Goal: Ask a question

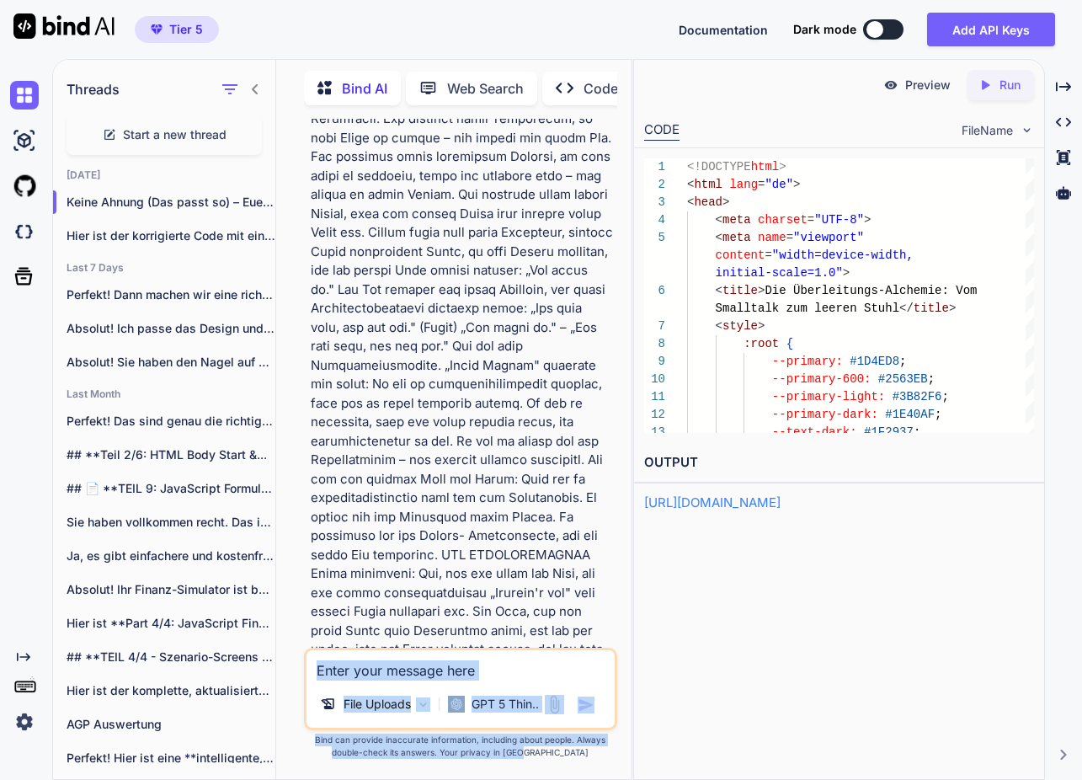
scroll to position [38068, 0]
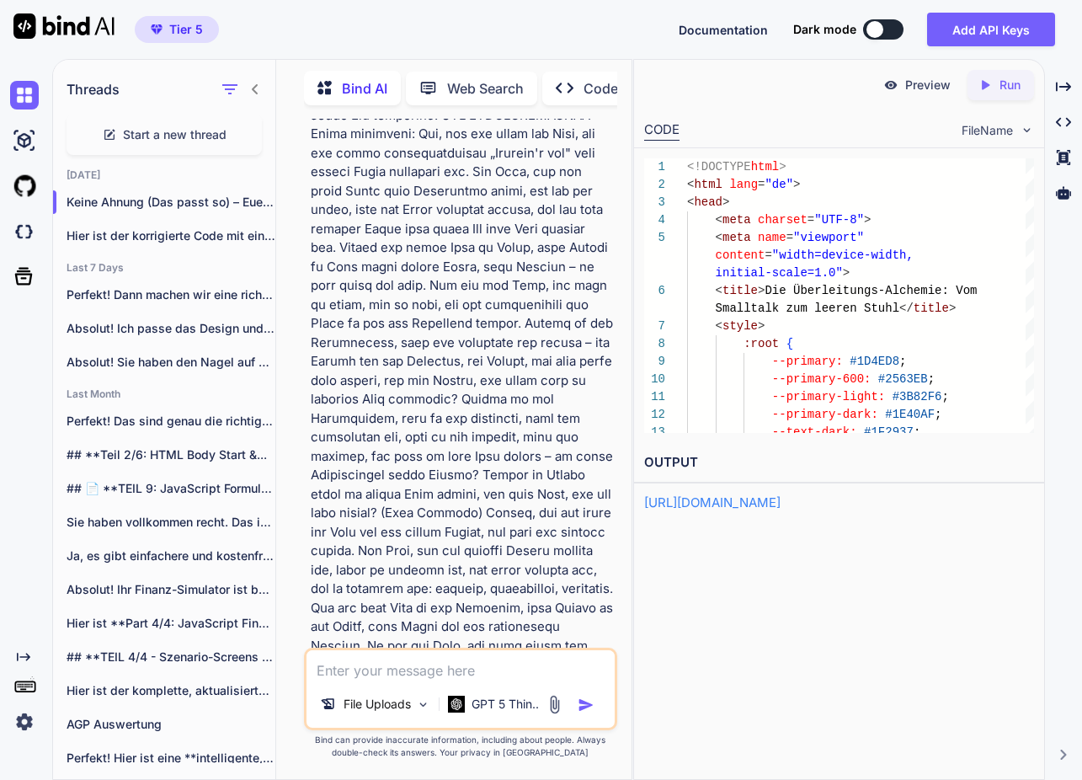
drag, startPoint x: 566, startPoint y: 610, endPoint x: 310, endPoint y: 500, distance: 278.5
click at [393, 669] on textarea at bounding box center [461, 665] width 308 height 30
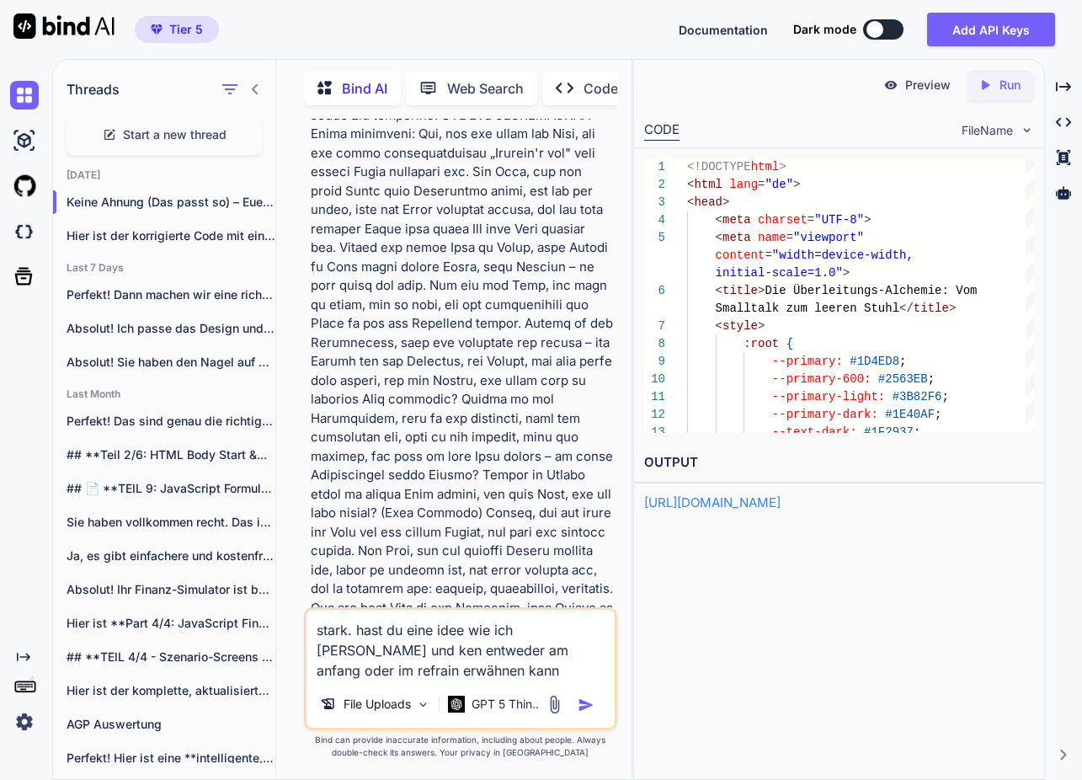
type textarea "stark. hast du eine idee wie ich [PERSON_NAME] und ken entweder am anfang oder …"
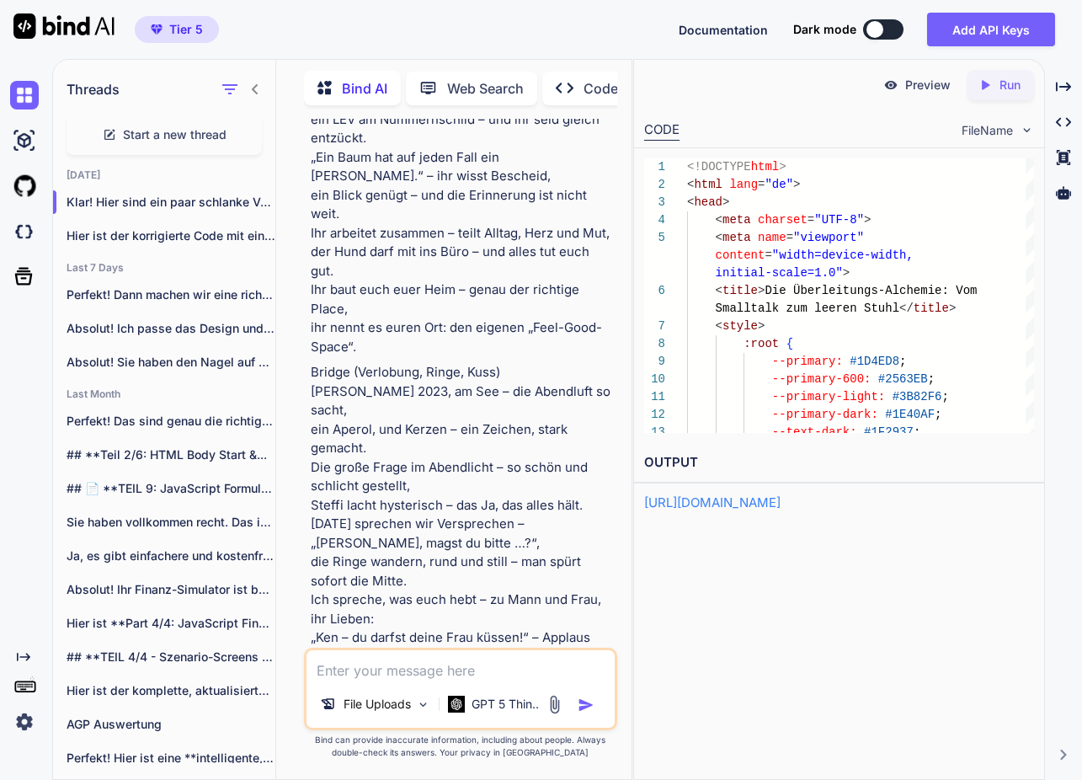
scroll to position [41881, 0]
drag, startPoint x: 473, startPoint y: 228, endPoint x: 340, endPoint y: 225, distance: 133.1
drag, startPoint x: 393, startPoint y: 262, endPoint x: 326, endPoint y: 214, distance: 82.1
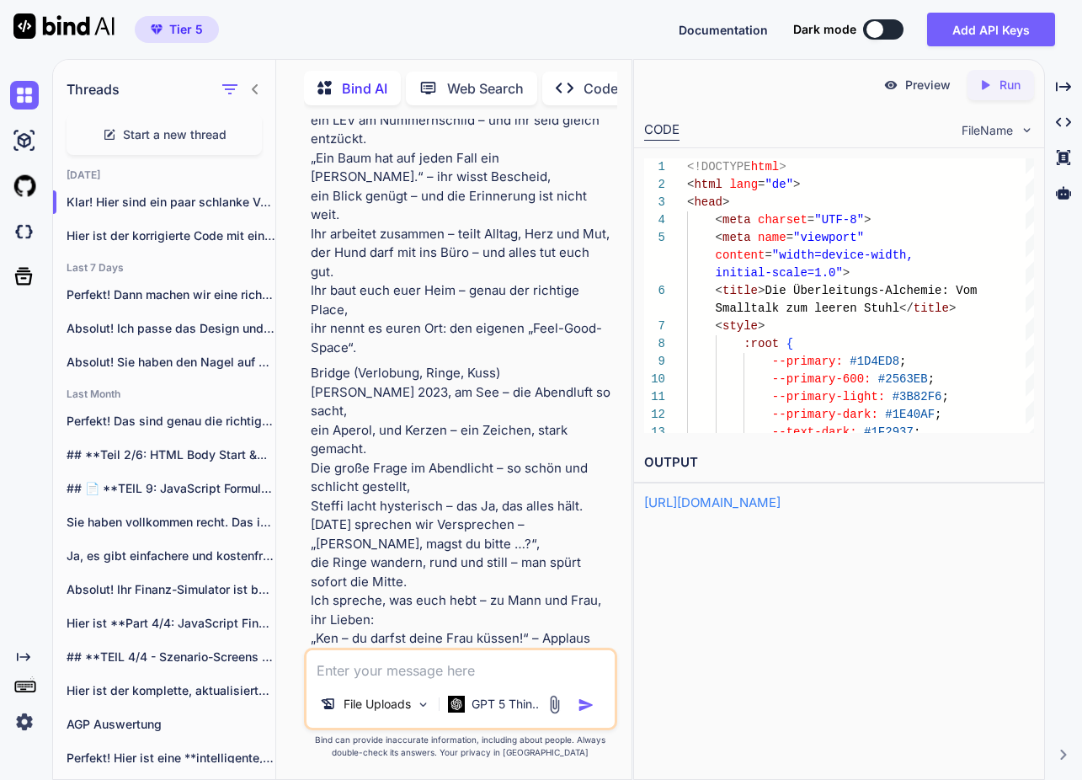
copy p "[PERSON_NAME] und [PERSON_NAME] — wie’s passiert? Keine Ahnung, doch perfekt pa…"
click at [141, 126] on span "Start a new thread" at bounding box center [175, 134] width 104 height 17
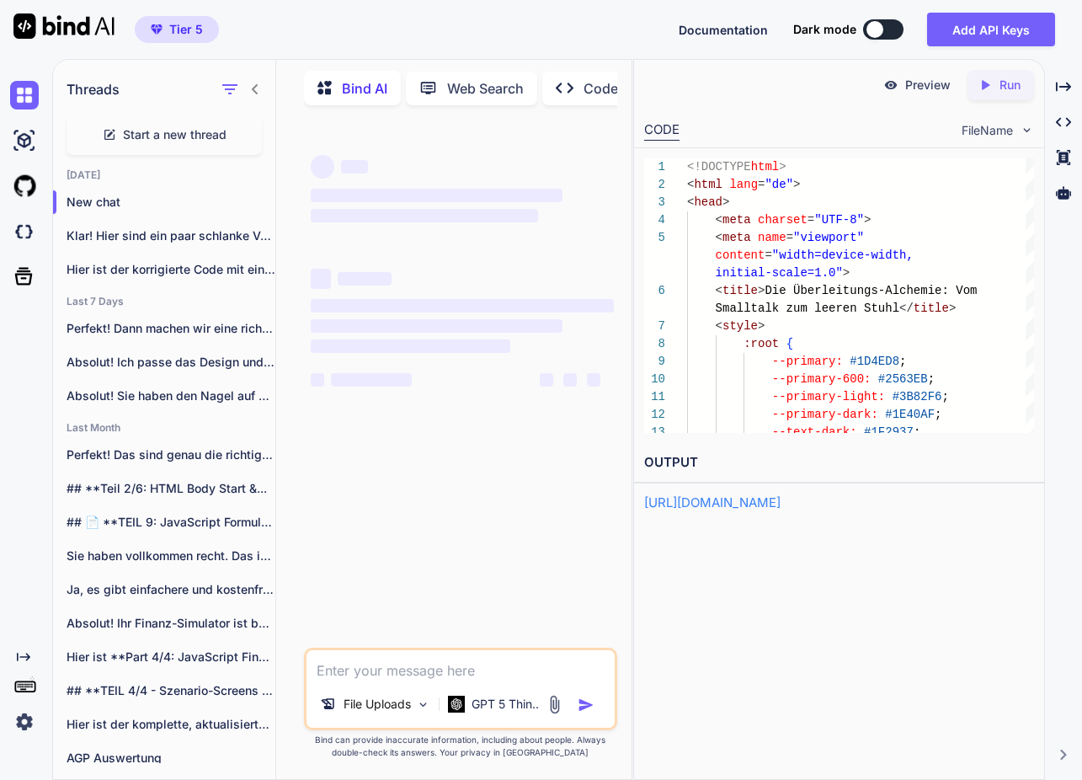
scroll to position [0, 0]
click at [369, 670] on textarea at bounding box center [461, 665] width 308 height 30
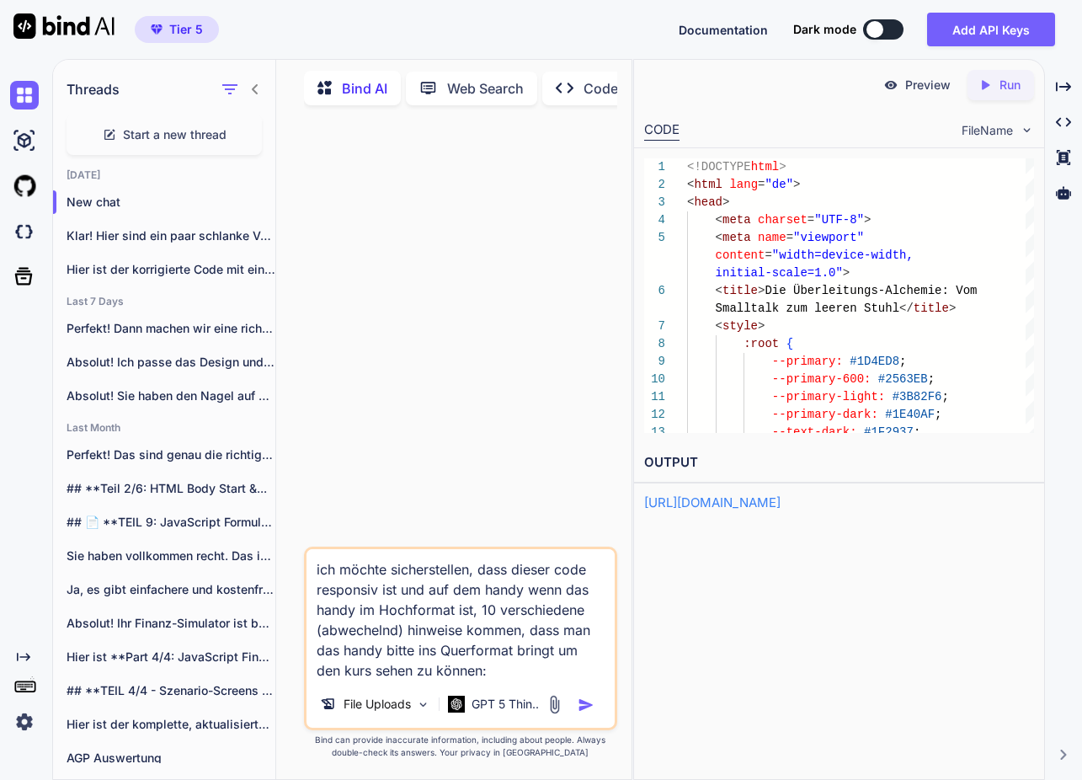
paste textarea "<meta charset="utf-8"> <meta name="viewport" content="width=device-width, initi…"
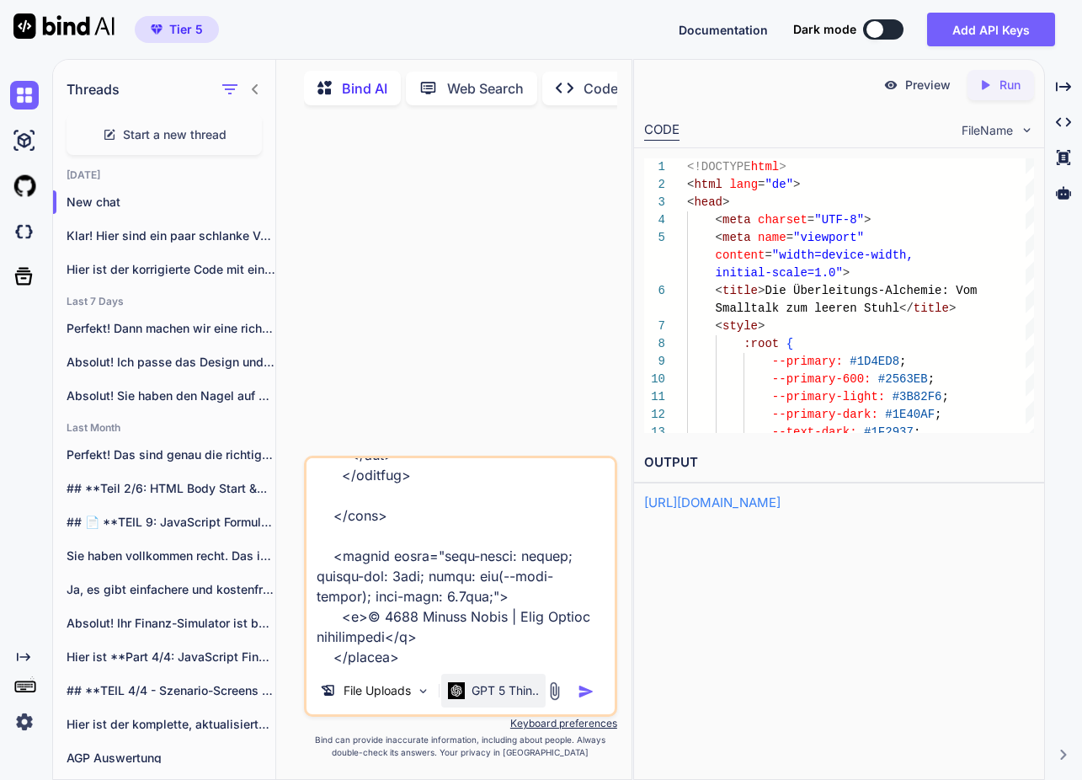
click at [515, 687] on p "GPT 5 Thin.." at bounding box center [505, 690] width 67 height 17
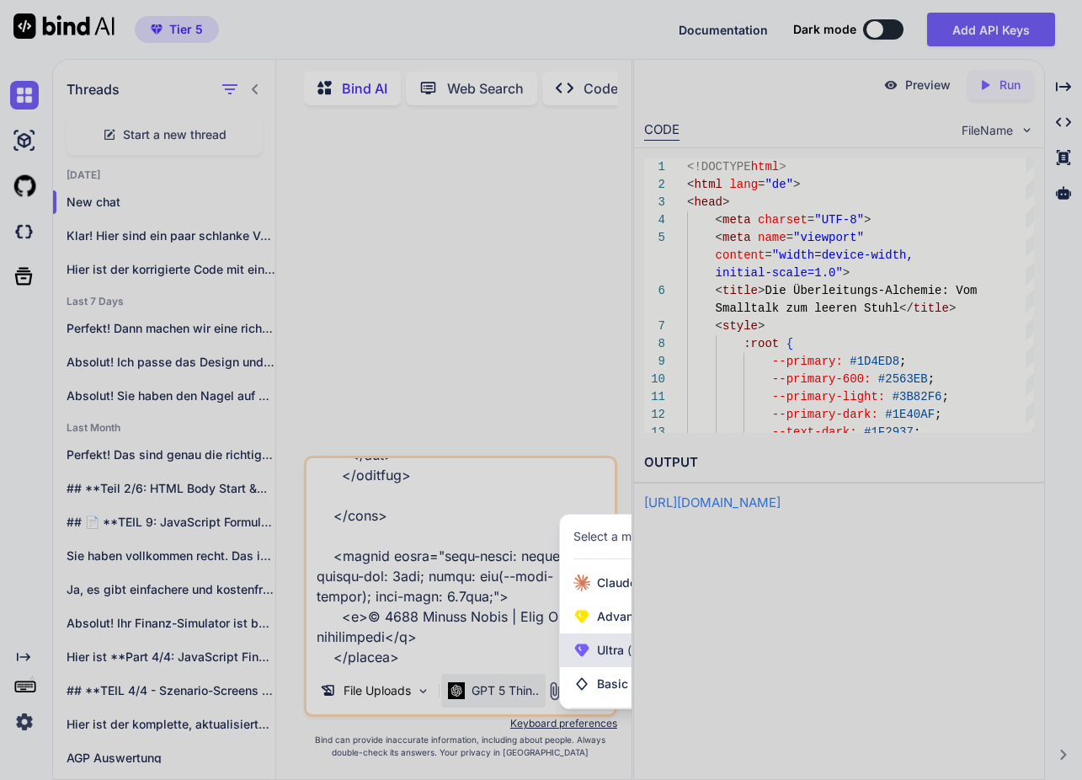
click at [581, 659] on div "Ultra (e.g. DeepSeek R1, O3-mini)" at bounding box center [680, 650] width 240 height 34
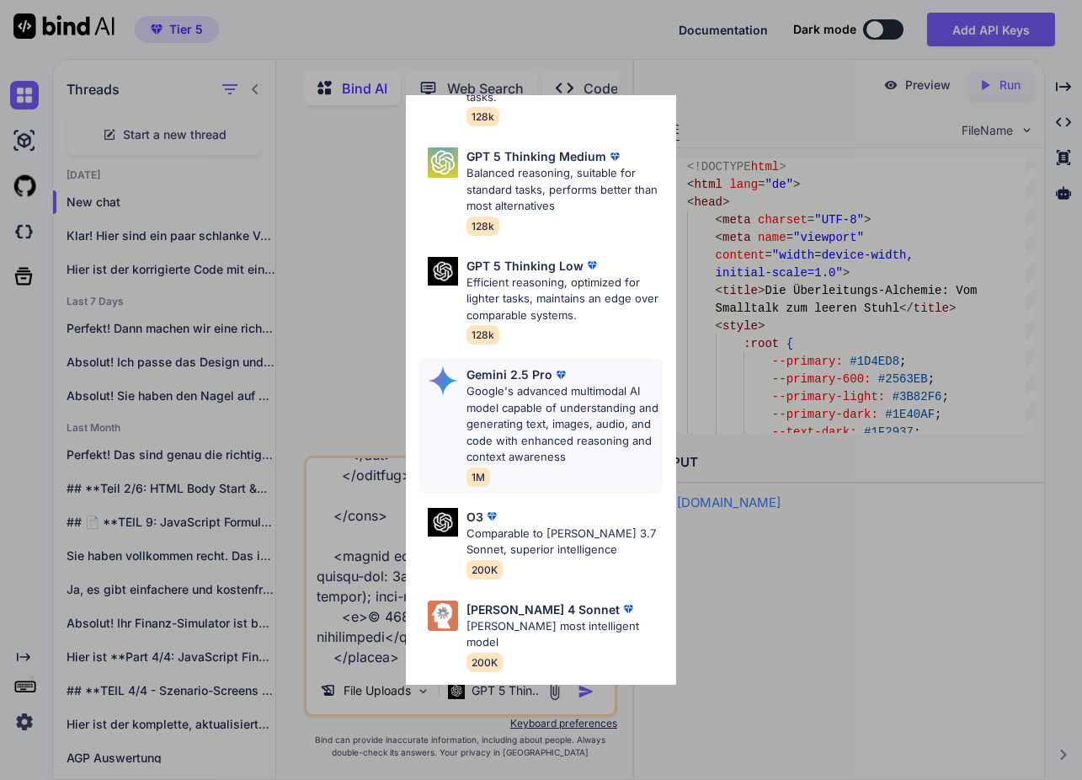
scroll to position [243, 0]
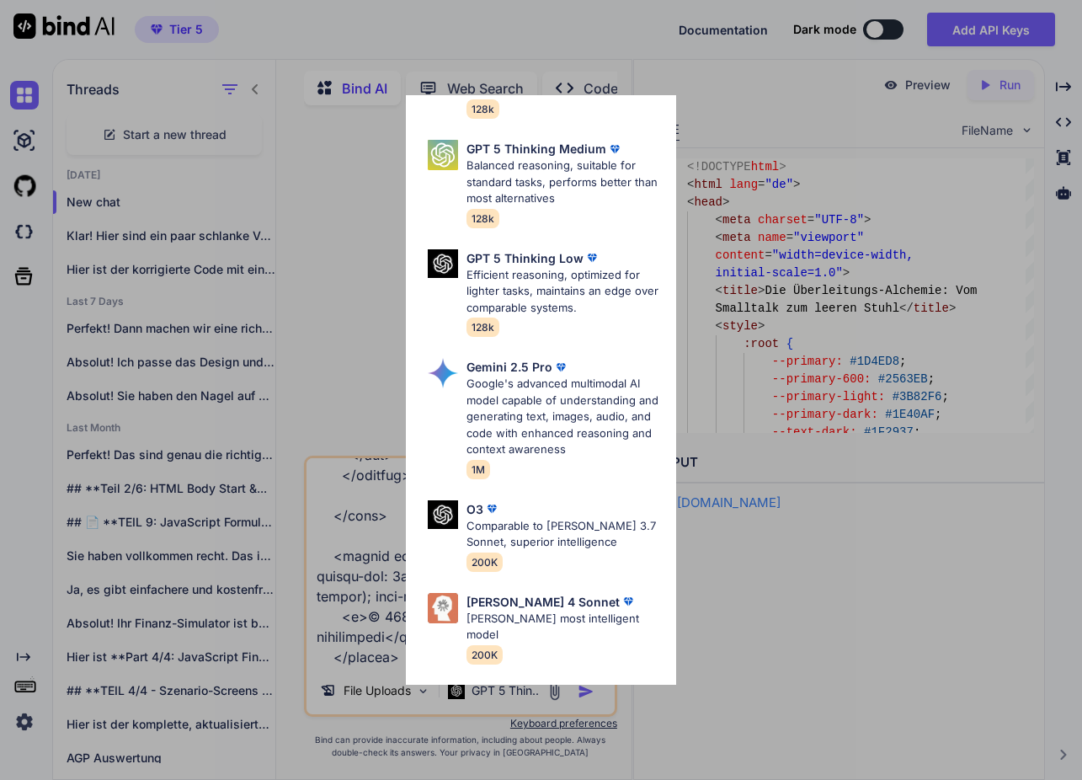
click at [545, 593] on p "[PERSON_NAME] 4 Sonnet" at bounding box center [543, 602] width 153 height 18
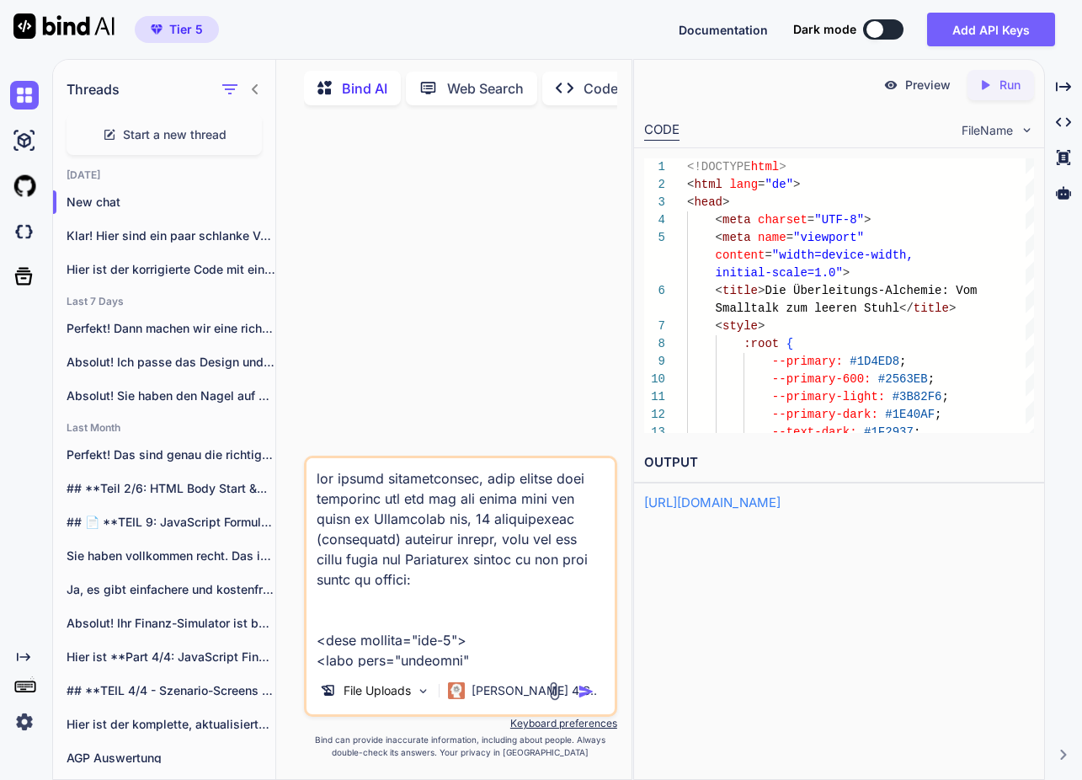
scroll to position [0, 0]
click at [521, 580] on textarea at bounding box center [461, 562] width 308 height 209
type textarea "lor ipsumd sitametconsec, adip elitse doei temporinc utl etd mag ali enima mini…"
click at [574, 690] on div at bounding box center [573, 690] width 56 height 19
click at [586, 690] on img "button" at bounding box center [586, 691] width 17 height 17
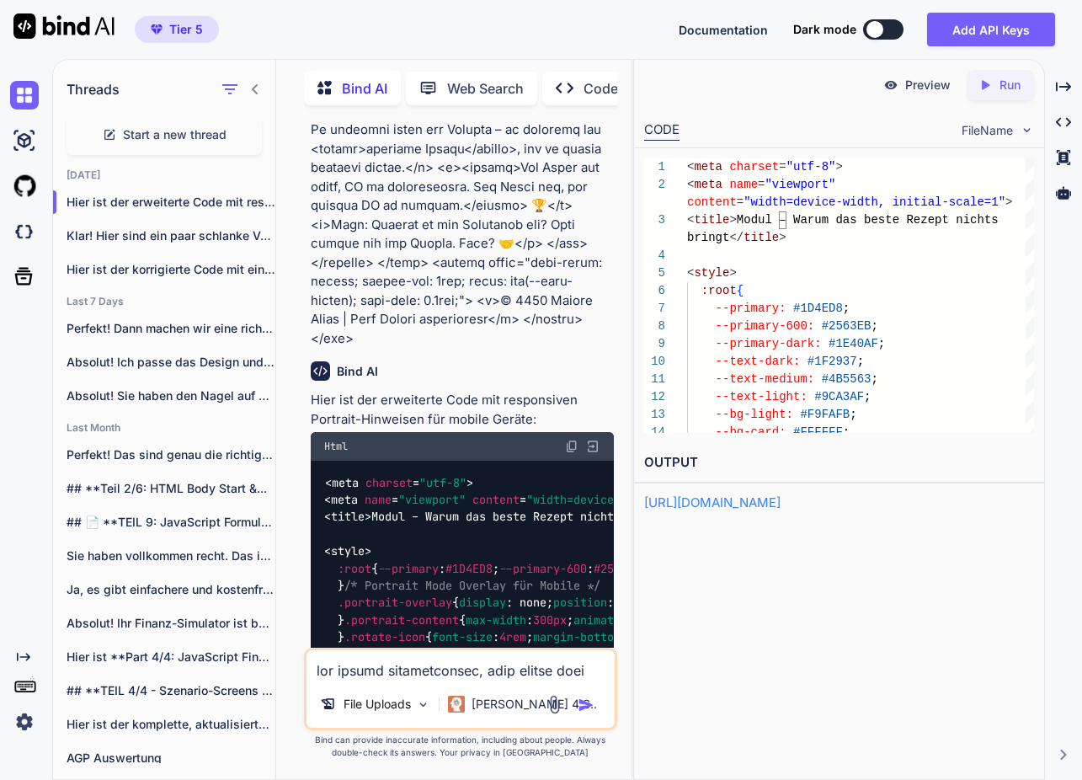
scroll to position [5039, 0]
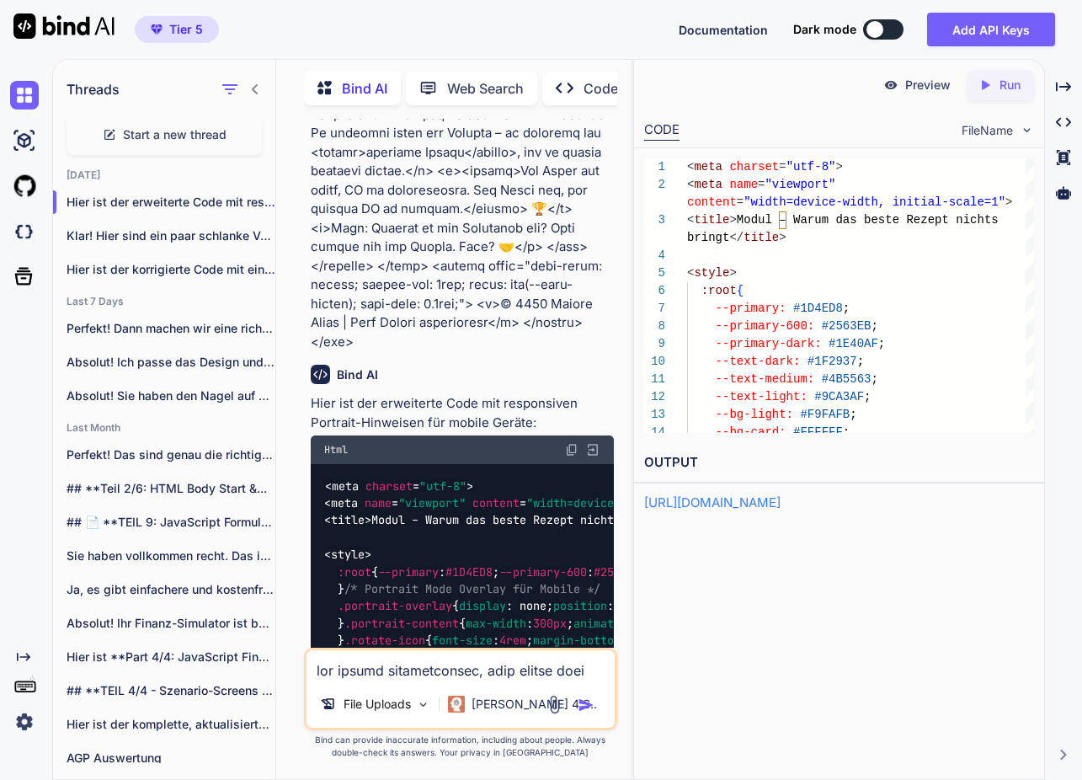
click at [590, 442] on img at bounding box center [592, 449] width 15 height 15
drag, startPoint x: 1013, startPoint y: 86, endPoint x: 998, endPoint y: 87, distance: 15.2
click at [1012, 87] on p "Run" at bounding box center [1010, 85] width 21 height 17
click at [934, 85] on p "Preview" at bounding box center [928, 85] width 45 height 17
click at [574, 443] on img at bounding box center [571, 449] width 13 height 13
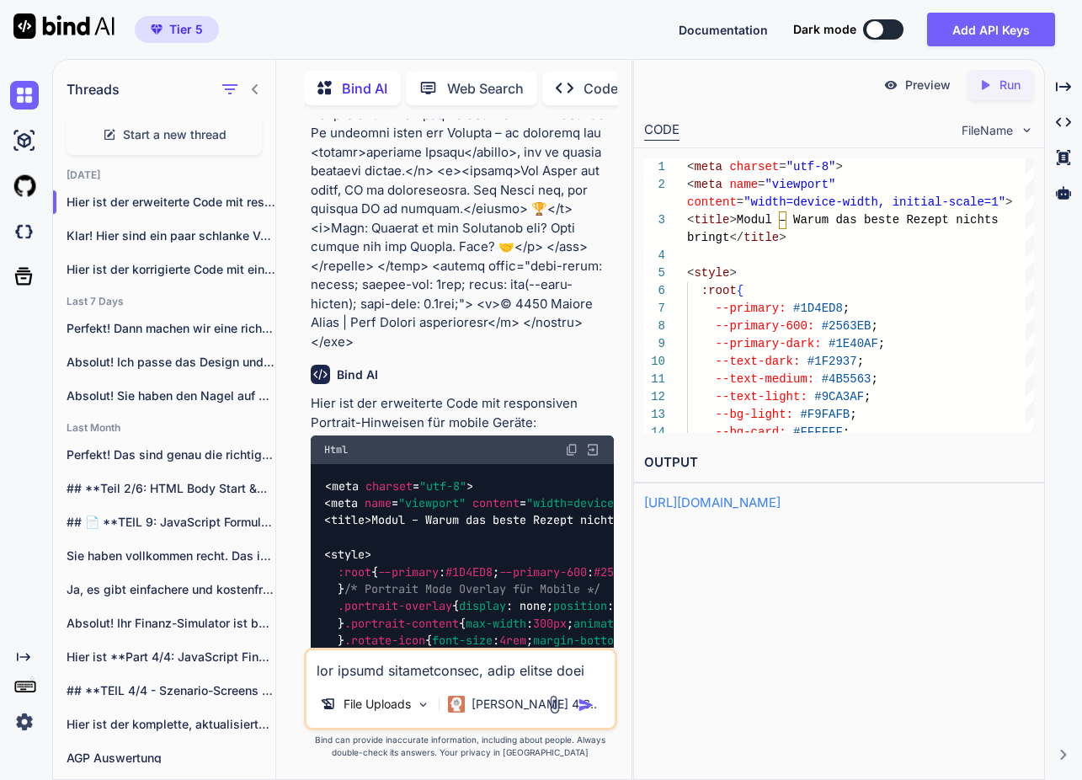
click at [419, 676] on textarea at bounding box center [461, 665] width 308 height 30
paste textarea "<meta charset="UTF-8"> <meta name="viewport" content="width=device-width, initi…"
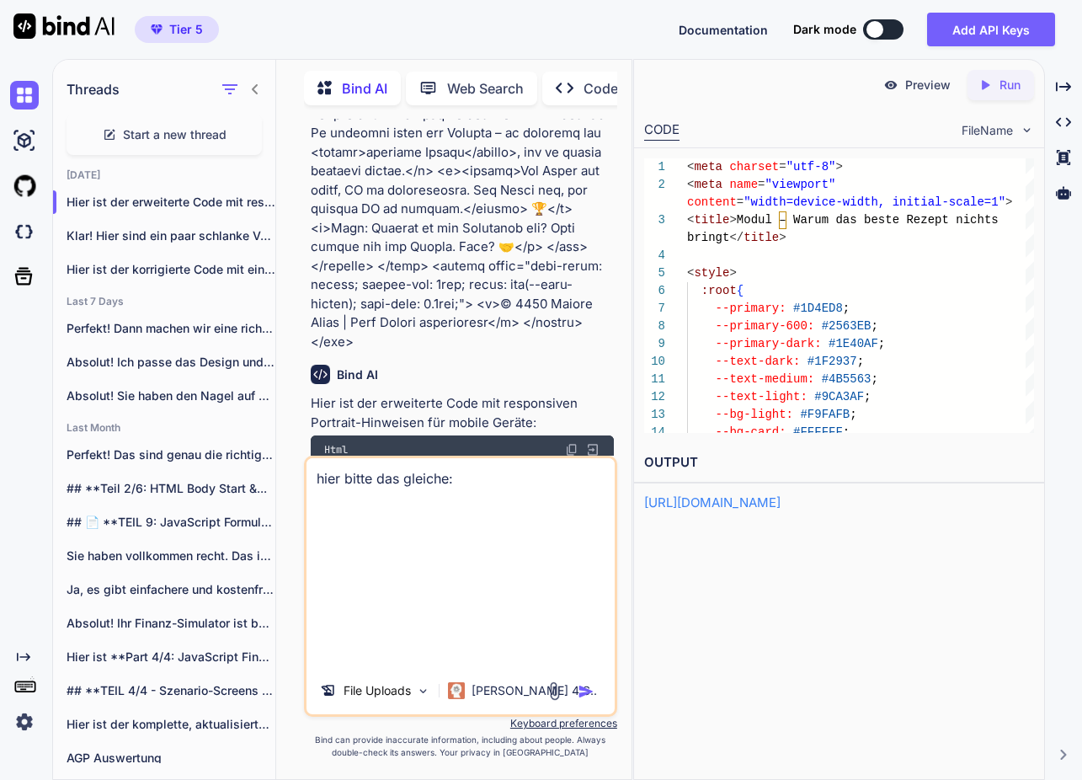
type textarea "lore ipsum dol sitamet: <cons adipisc="ELI-7"> <sedd eius="temporin" utlabor="e…"
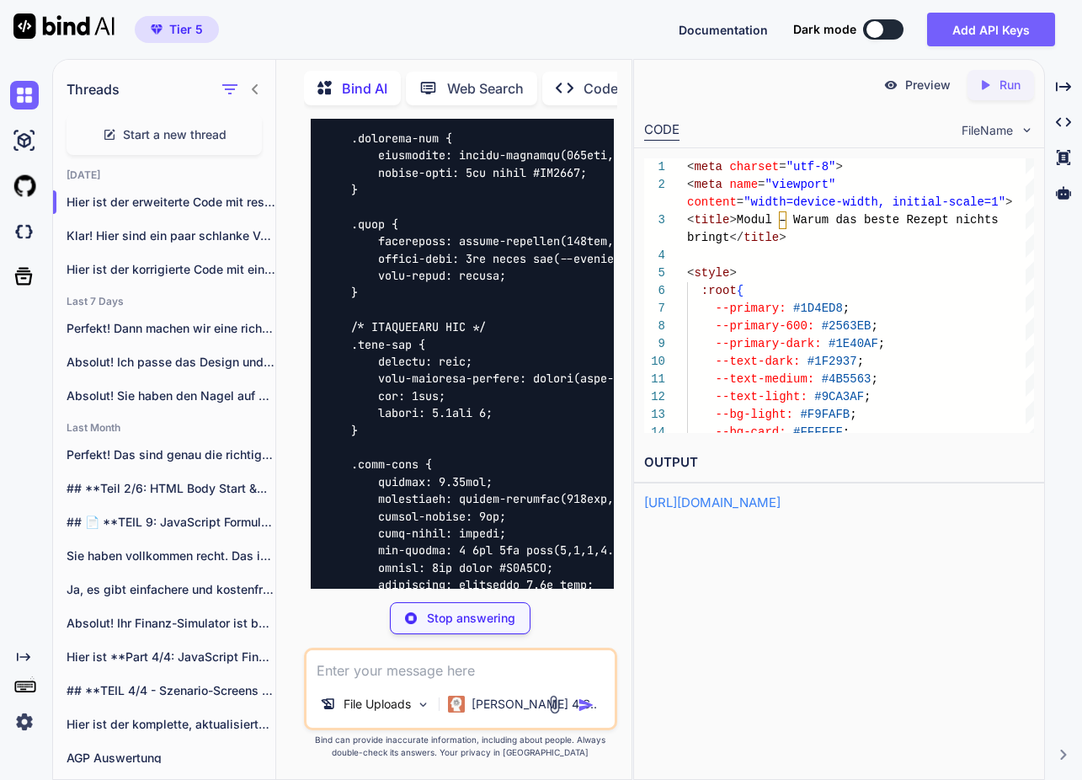
scroll to position [31395, 0]
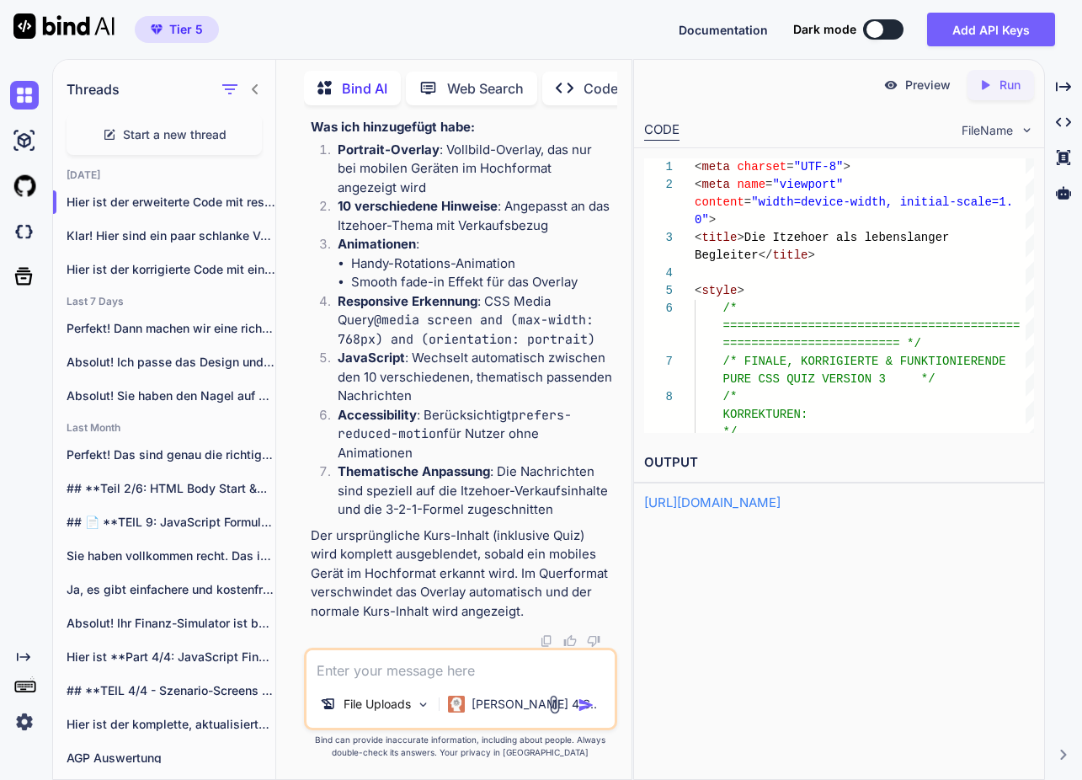
scroll to position [0, 366]
click at [393, 670] on textarea at bounding box center [461, 665] width 308 height 30
paste textarea "<meta charset="UTF-8"> <meta name="viewport" content="width=device-width, initi…"
type textarea "lorem ipsu dolo sitam: <cons adipisc="ELI-6"> <sedd eius="temporin" utlabor="et…"
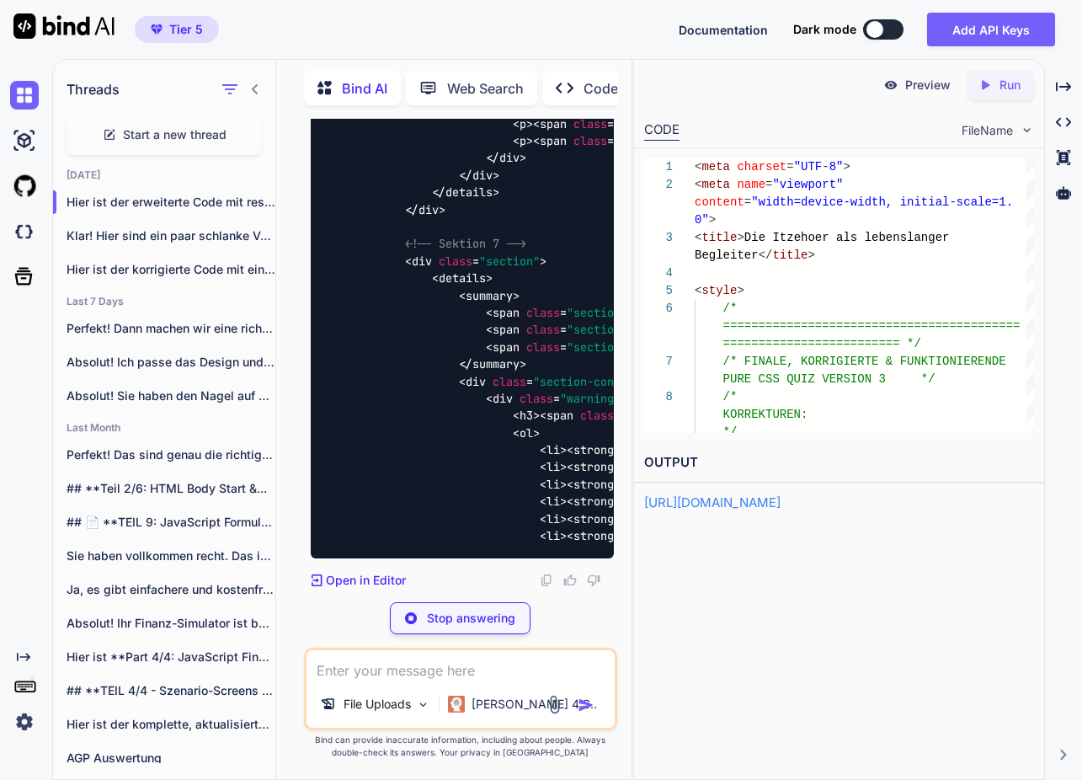
scroll to position [67300, 0]
